Goal: Information Seeking & Learning: Learn about a topic

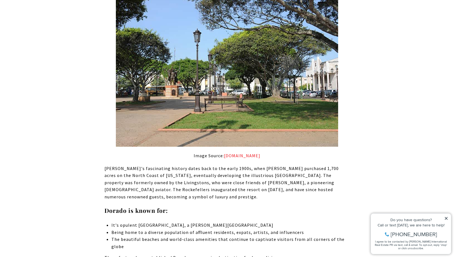
scroll to position [584, 0]
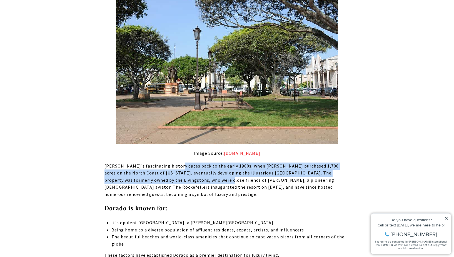
drag, startPoint x: 177, startPoint y: 154, endPoint x: 178, endPoint y: 169, distance: 15.1
click at [178, 169] on p "[PERSON_NAME]'s fascinating history dates back to the early 1900s, when [PERSON…" at bounding box center [227, 181] width 245 height 36
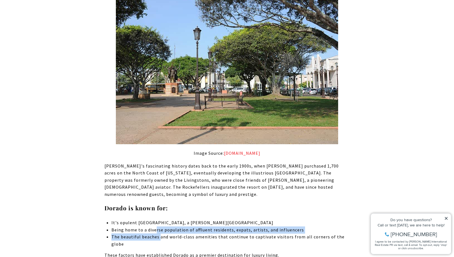
drag, startPoint x: 157, startPoint y: 215, endPoint x: 160, endPoint y: 222, distance: 7.5
click at [160, 222] on ul "It's opulent [GEOGRAPHIC_DATA], a [PERSON_NAME][GEOGRAPHIC_DATA] Being home to …" at bounding box center [231, 233] width 238 height 28
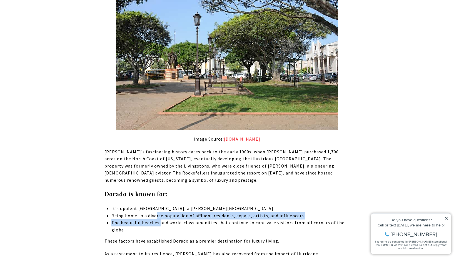
scroll to position [612, 0]
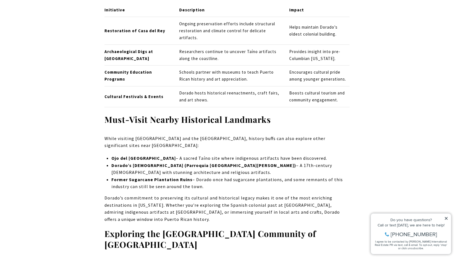
scroll to position [1029, 0]
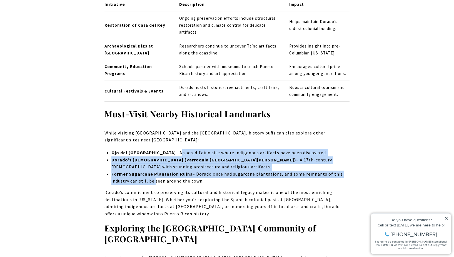
drag, startPoint x: 159, startPoint y: 127, endPoint x: 153, endPoint y: 151, distance: 24.8
click at [153, 151] on ul "[GEOGRAPHIC_DATA] – A sacred Taíno site where indigenous artifacts have been di…" at bounding box center [231, 167] width 238 height 36
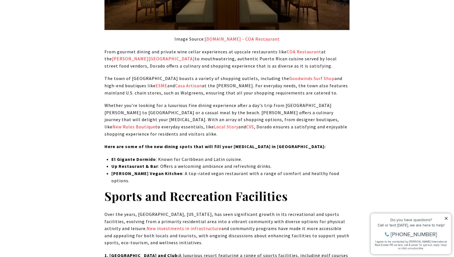
scroll to position [3671, 0]
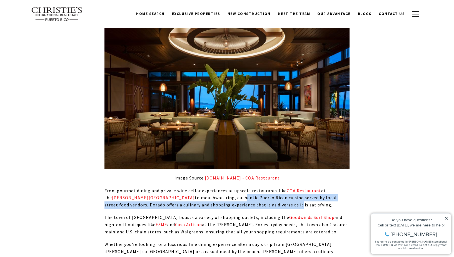
drag, startPoint x: 187, startPoint y: 87, endPoint x: 239, endPoint y: 93, distance: 51.8
click at [239, 187] on p "From gourmet dining and private wine cellar experiences at upscale restaurants …" at bounding box center [227, 197] width 245 height 21
drag, startPoint x: 220, startPoint y: 85, endPoint x: 220, endPoint y: 93, distance: 8.3
click at [220, 187] on p "From gourmet dining and private wine cellar experiences at upscale restaurants …" at bounding box center [227, 197] width 245 height 21
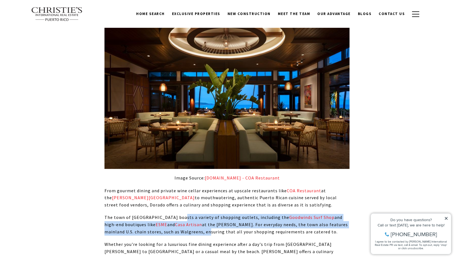
drag, startPoint x: 177, startPoint y: 106, endPoint x: 178, endPoint y: 120, distance: 14.5
click at [178, 214] on p "The town of [GEOGRAPHIC_DATA] boasts a variety of shopping outlets, including t…" at bounding box center [227, 224] width 245 height 21
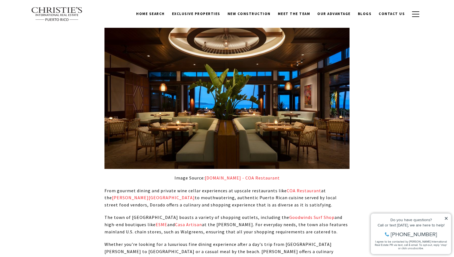
click at [190, 214] on p "The town of [GEOGRAPHIC_DATA] boasts a variety of shopping outlets, including t…" at bounding box center [227, 224] width 245 height 21
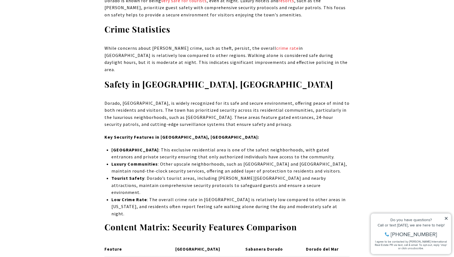
scroll to position [4366, 0]
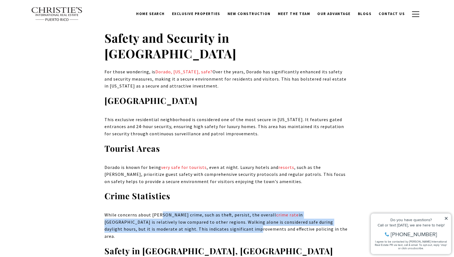
drag, startPoint x: 159, startPoint y: 72, endPoint x: 159, endPoint y: 90, distance: 18.6
click at [159, 212] on p "While concerns about [PERSON_NAME] crime, such as theft, persist, the overall c…" at bounding box center [227, 226] width 245 height 28
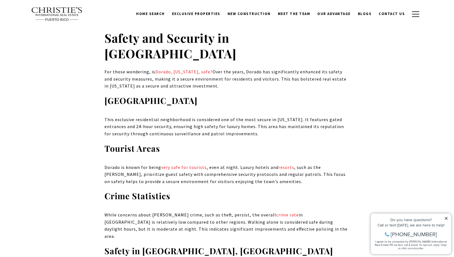
drag, startPoint x: 156, startPoint y: 124, endPoint x: 156, endPoint y: 140, distance: 16.1
drag, startPoint x: 188, startPoint y: 196, endPoint x: 188, endPoint y: 202, distance: 6.7
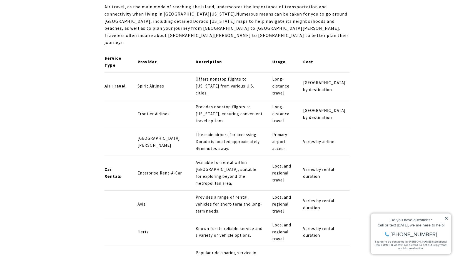
scroll to position [4895, 0]
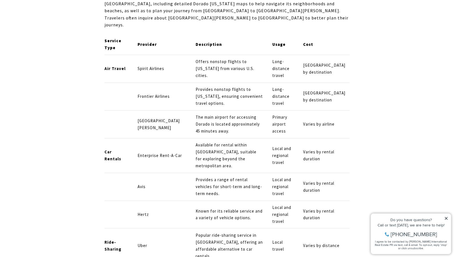
drag, startPoint x: 237, startPoint y: 103, endPoint x: 237, endPoint y: 107, distance: 4.5
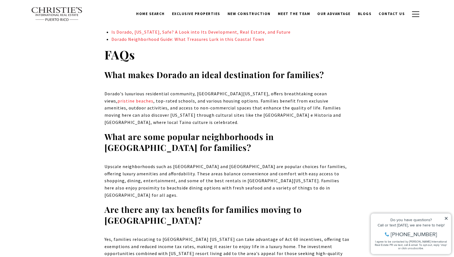
scroll to position [6035, 0]
